Goal: Navigation & Orientation: Find specific page/section

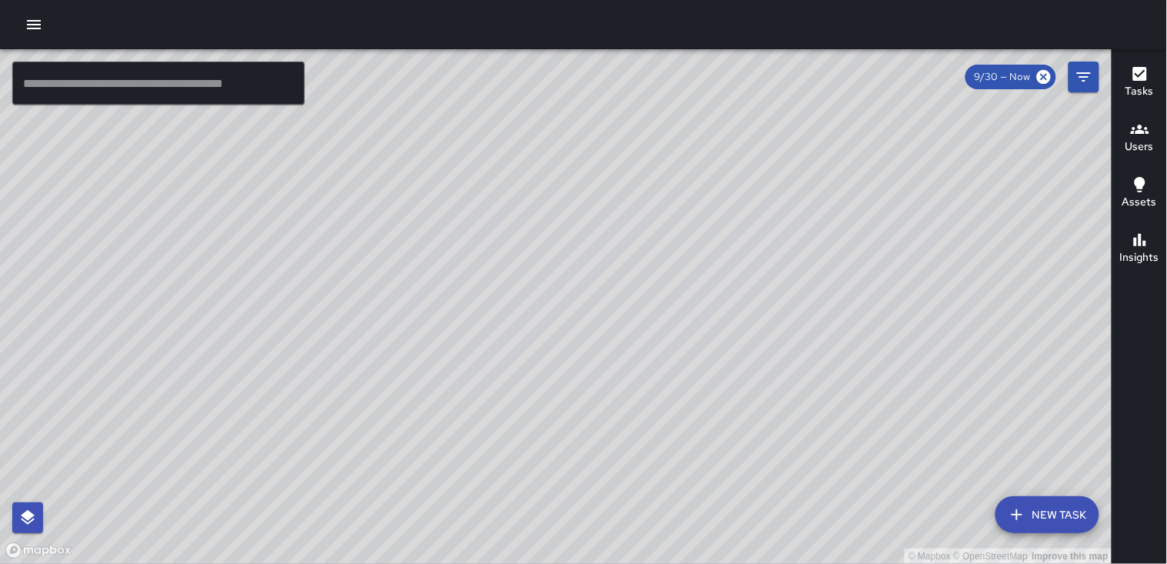
drag, startPoint x: 0, startPoint y: 0, endPoint x: 316, endPoint y: 502, distance: 593.4
click at [316, 502] on div "© Mapbox © OpenStreetMap Improve this map" at bounding box center [556, 306] width 1112 height 515
drag, startPoint x: 335, startPoint y: 438, endPoint x: 461, endPoint y: 264, distance: 215.8
click at [461, 264] on div "© Mapbox © OpenStreetMap Improve this map" at bounding box center [556, 306] width 1112 height 515
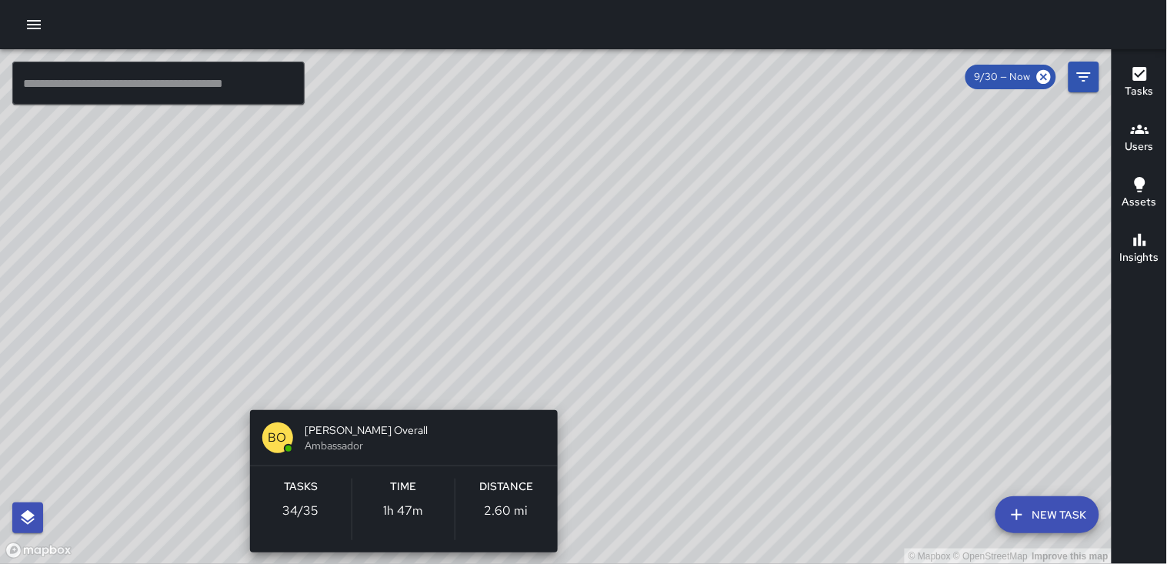
click at [397, 391] on div "© Mapbox © OpenStreetMap Improve this map [PERSON_NAME] Overall Ambassador Task…" at bounding box center [556, 306] width 1112 height 515
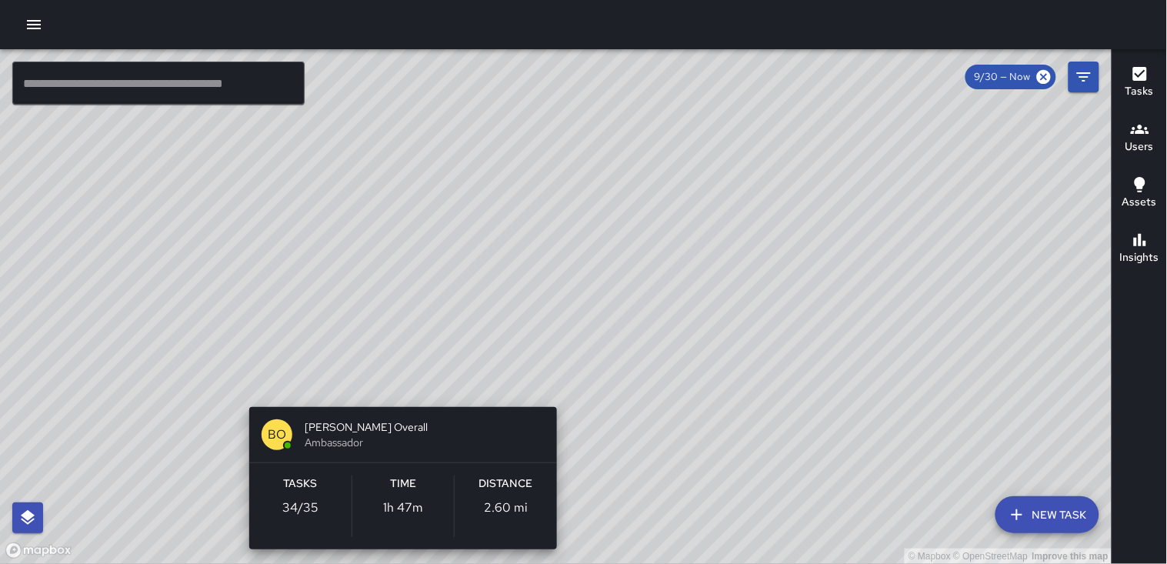
click at [397, 391] on div "© Mapbox © OpenStreetMap Improve this map [PERSON_NAME] Overall Ambassador Task…" at bounding box center [556, 306] width 1112 height 515
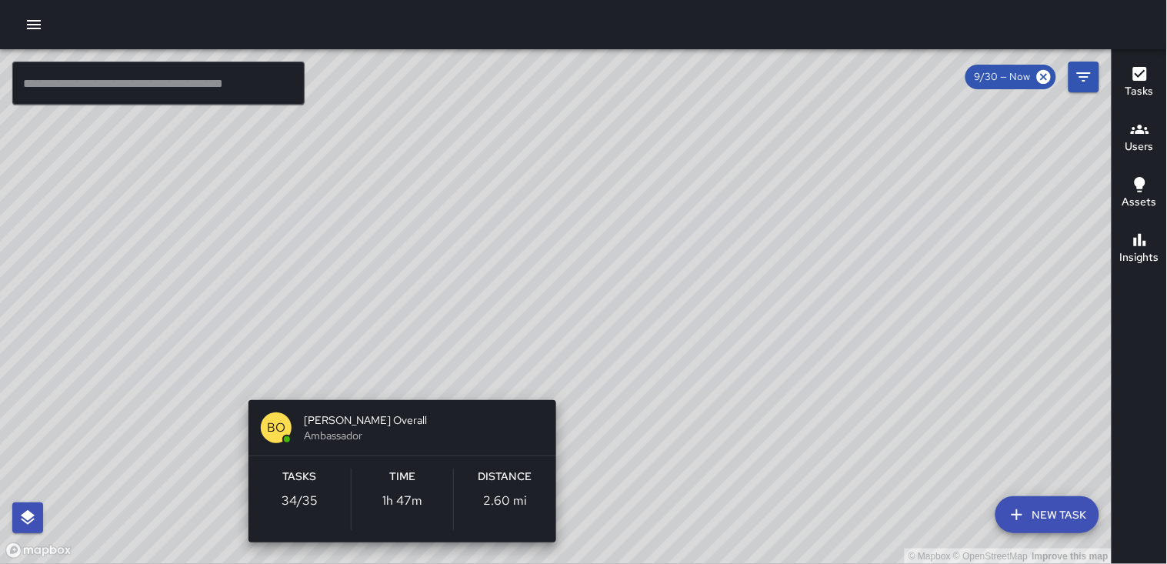
click at [397, 391] on div "© Mapbox © OpenStreetMap Improve this map [PERSON_NAME] Overall Ambassador Task…" at bounding box center [556, 306] width 1112 height 515
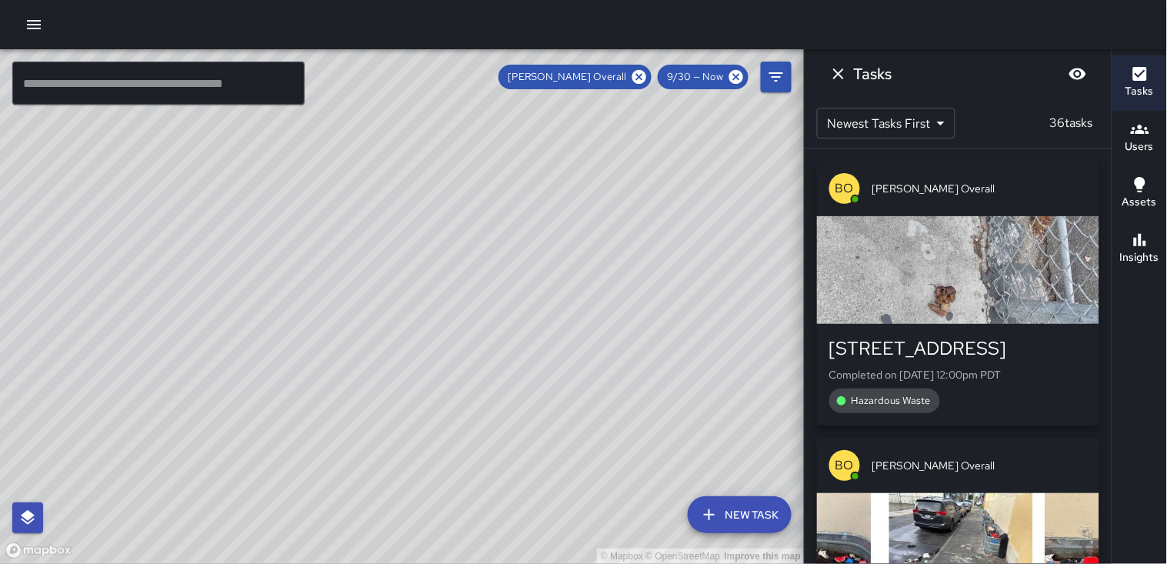
drag, startPoint x: 328, startPoint y: 255, endPoint x: 434, endPoint y: 469, distance: 239.4
click at [434, 469] on div "© Mapbox © OpenStreetMap Improve this map" at bounding box center [402, 306] width 804 height 515
click at [1141, 77] on icon "button" at bounding box center [1140, 74] width 14 height 14
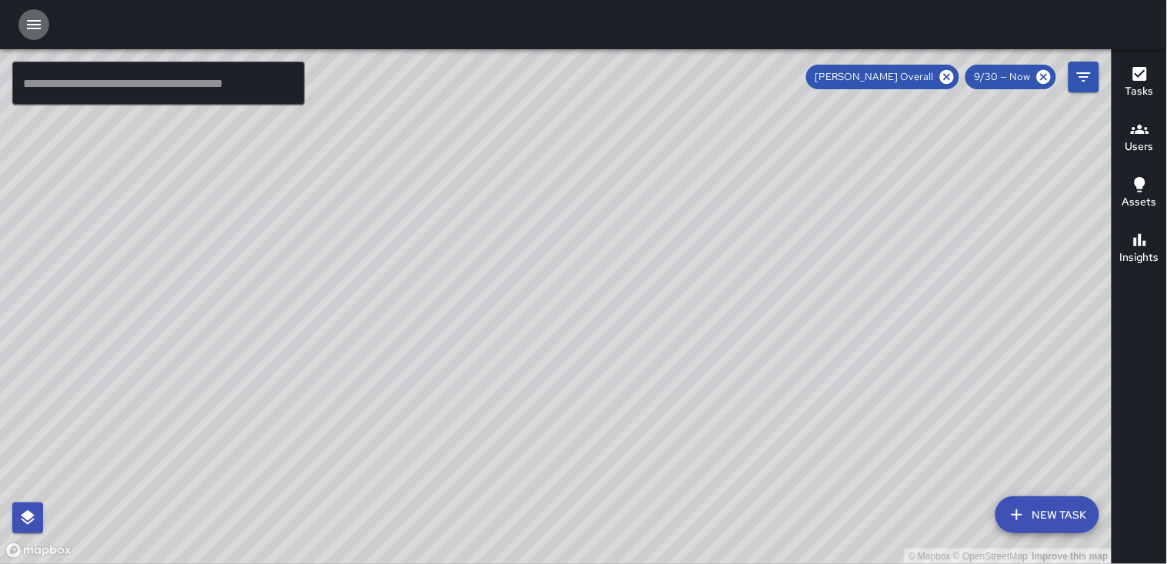
click at [28, 25] on icon "button" at bounding box center [34, 24] width 18 height 18
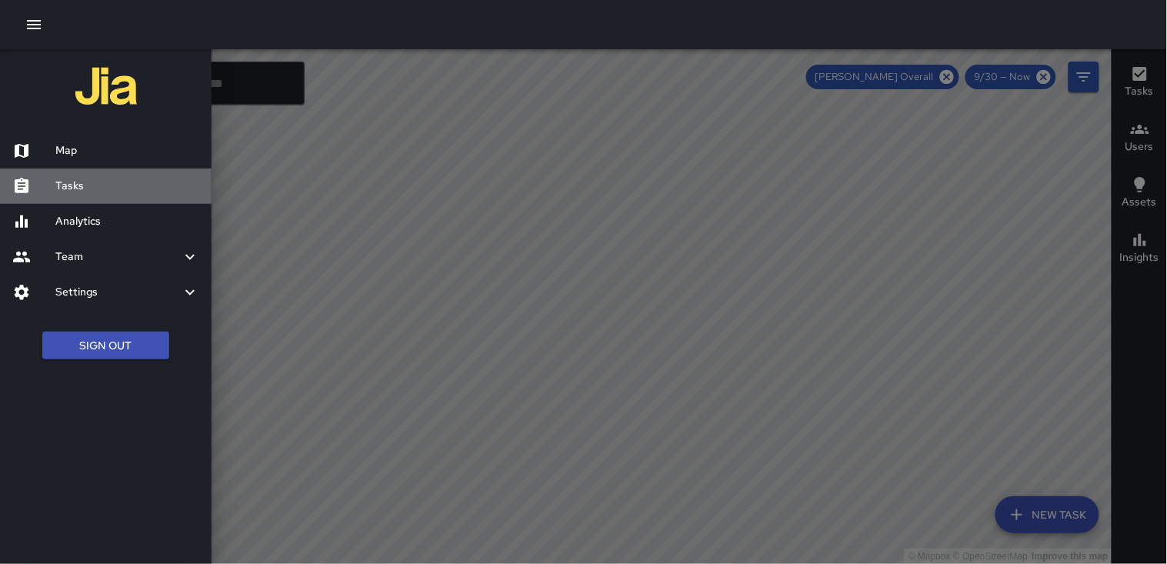
drag, startPoint x: 78, startPoint y: 187, endPoint x: 85, endPoint y: 183, distance: 7.9
click at [81, 187] on h6 "Tasks" at bounding box center [127, 186] width 144 height 17
